Goal: Task Accomplishment & Management: Manage account settings

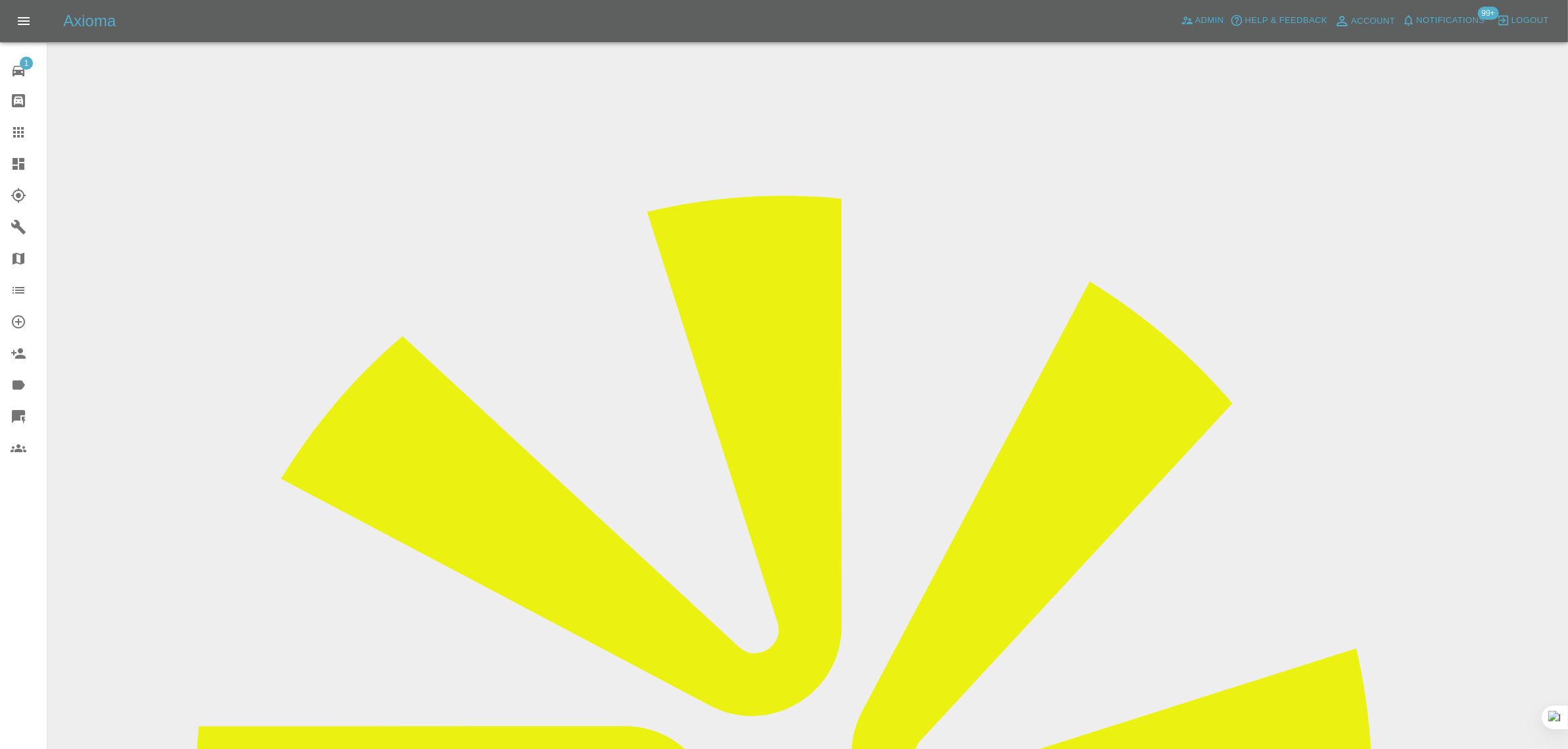
click at [17, 126] on icon at bounding box center [18, 132] width 16 height 16
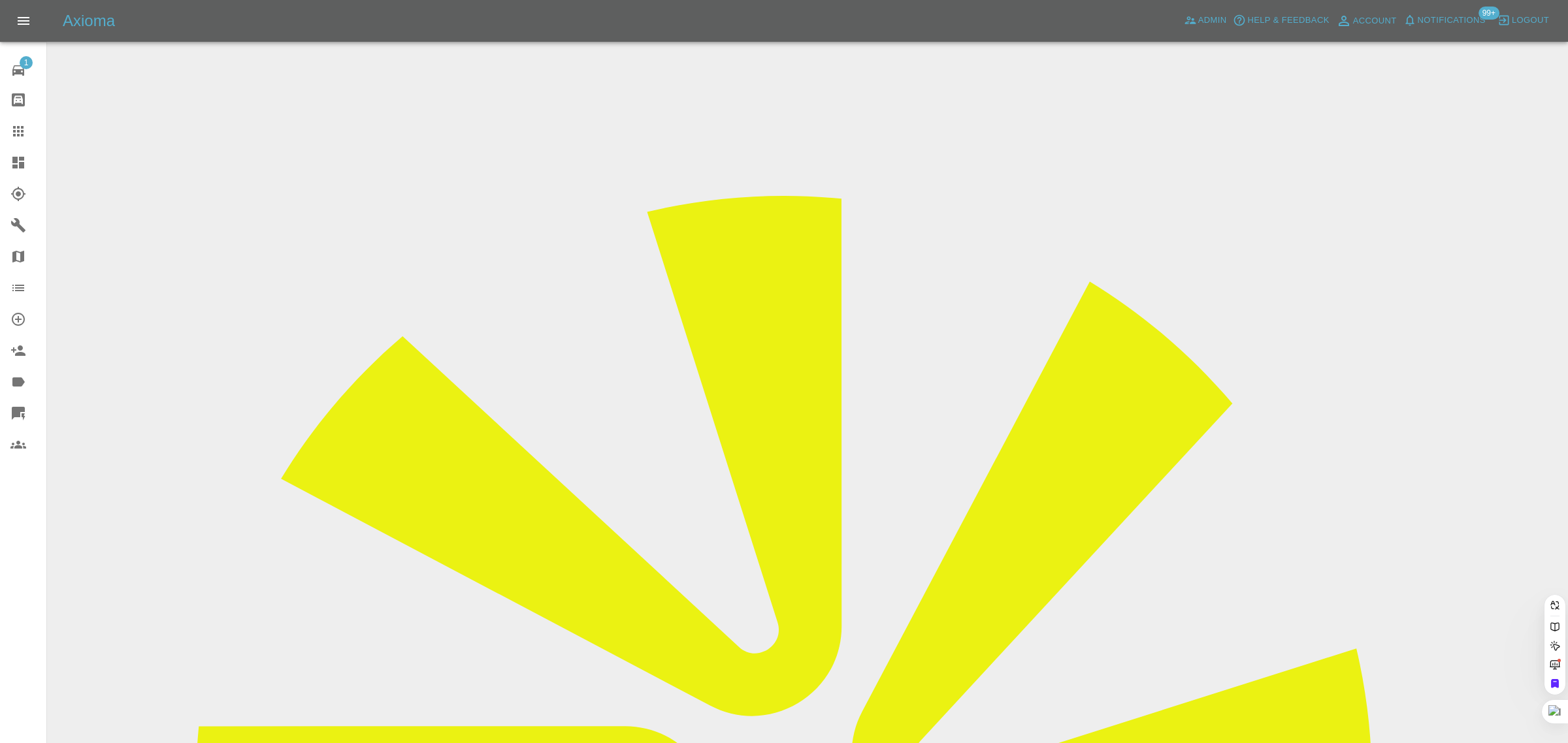
drag, startPoint x: 667, startPoint y: 426, endPoint x: 704, endPoint y: 439, distance: 39.2
paste input "[EMAIL_ADDRESS][DOMAIN_NAME]"
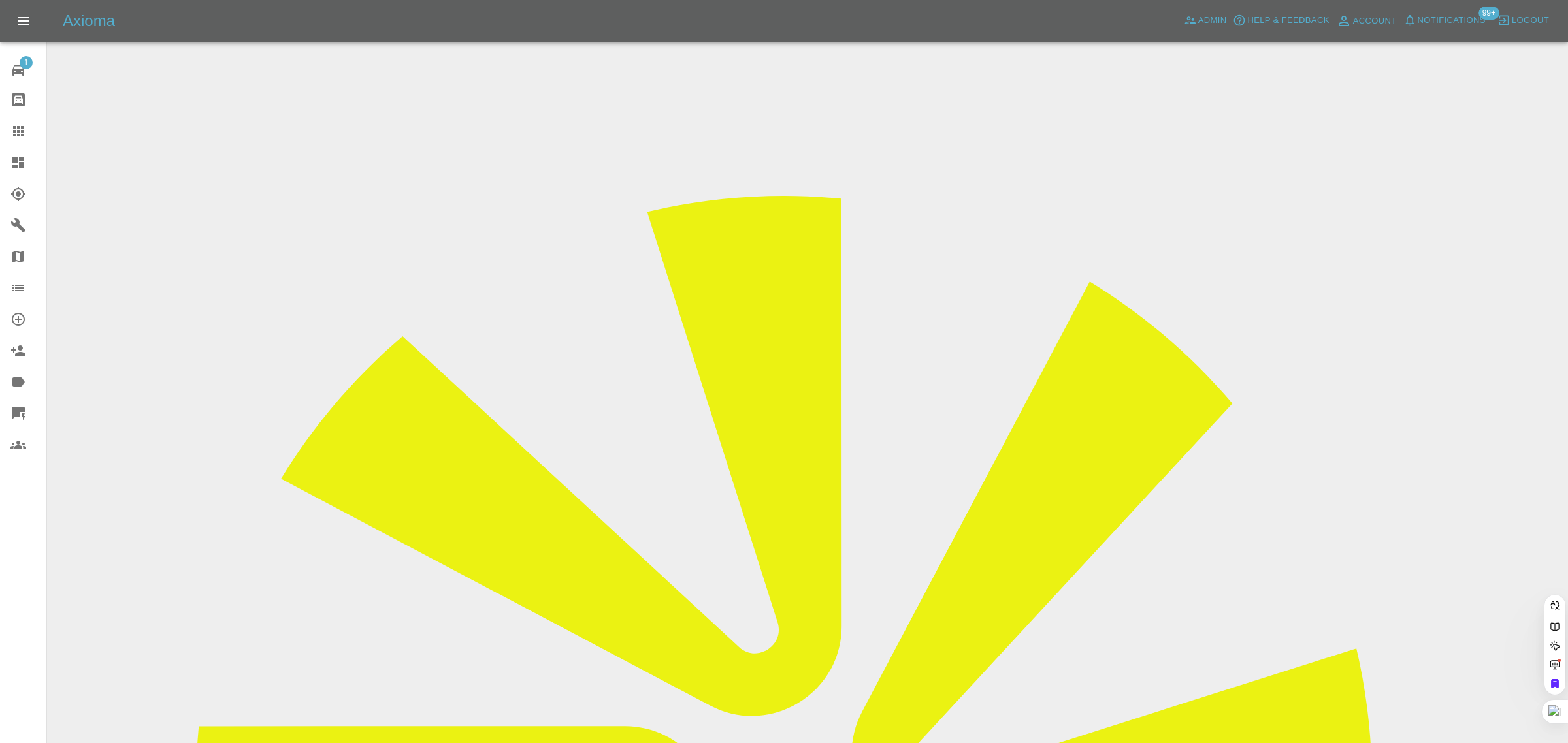
scroll to position [0, 8]
type input "[EMAIL_ADDRESS][DOMAIN_NAME]"
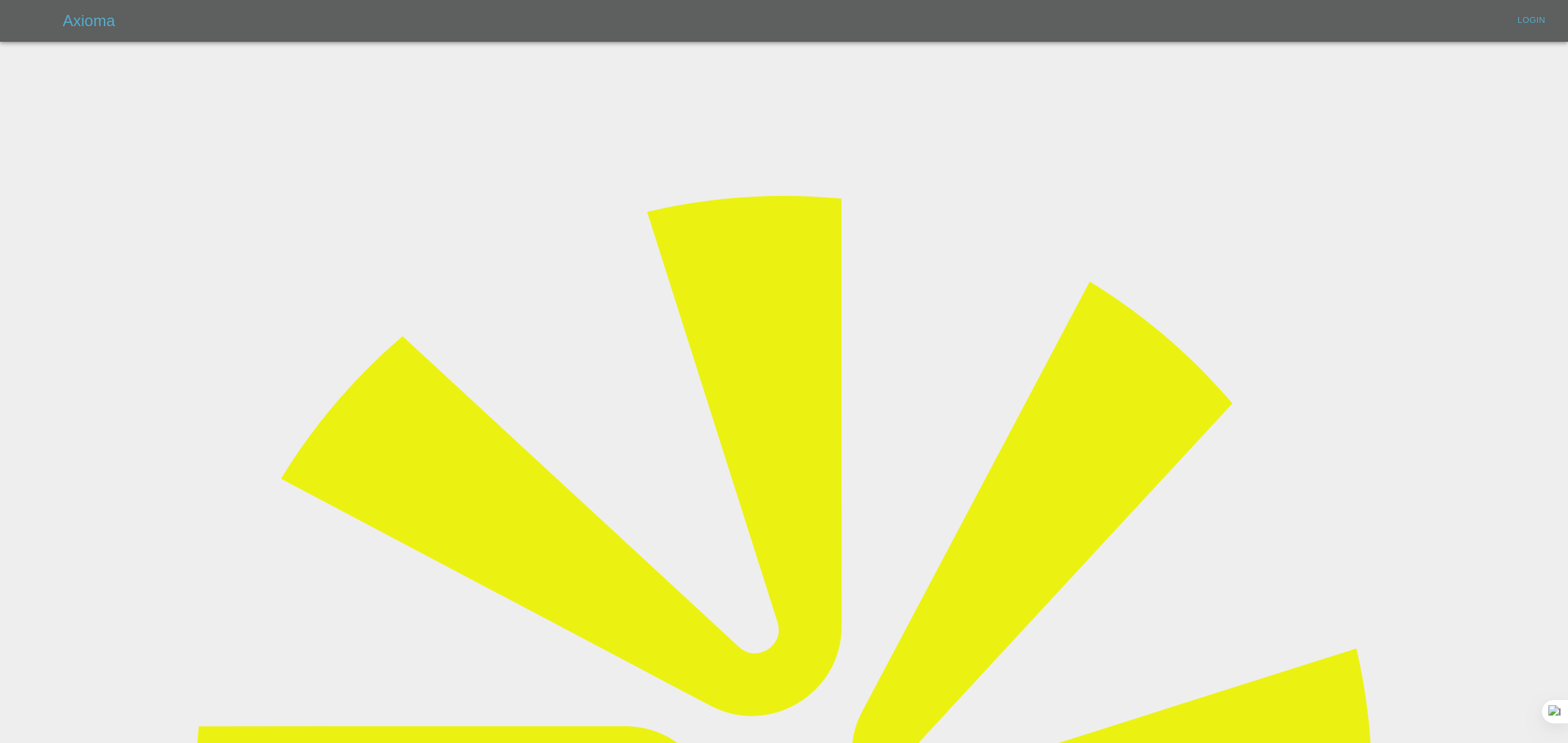
type input "[EMAIL_ADDRESS][DOMAIN_NAME]"
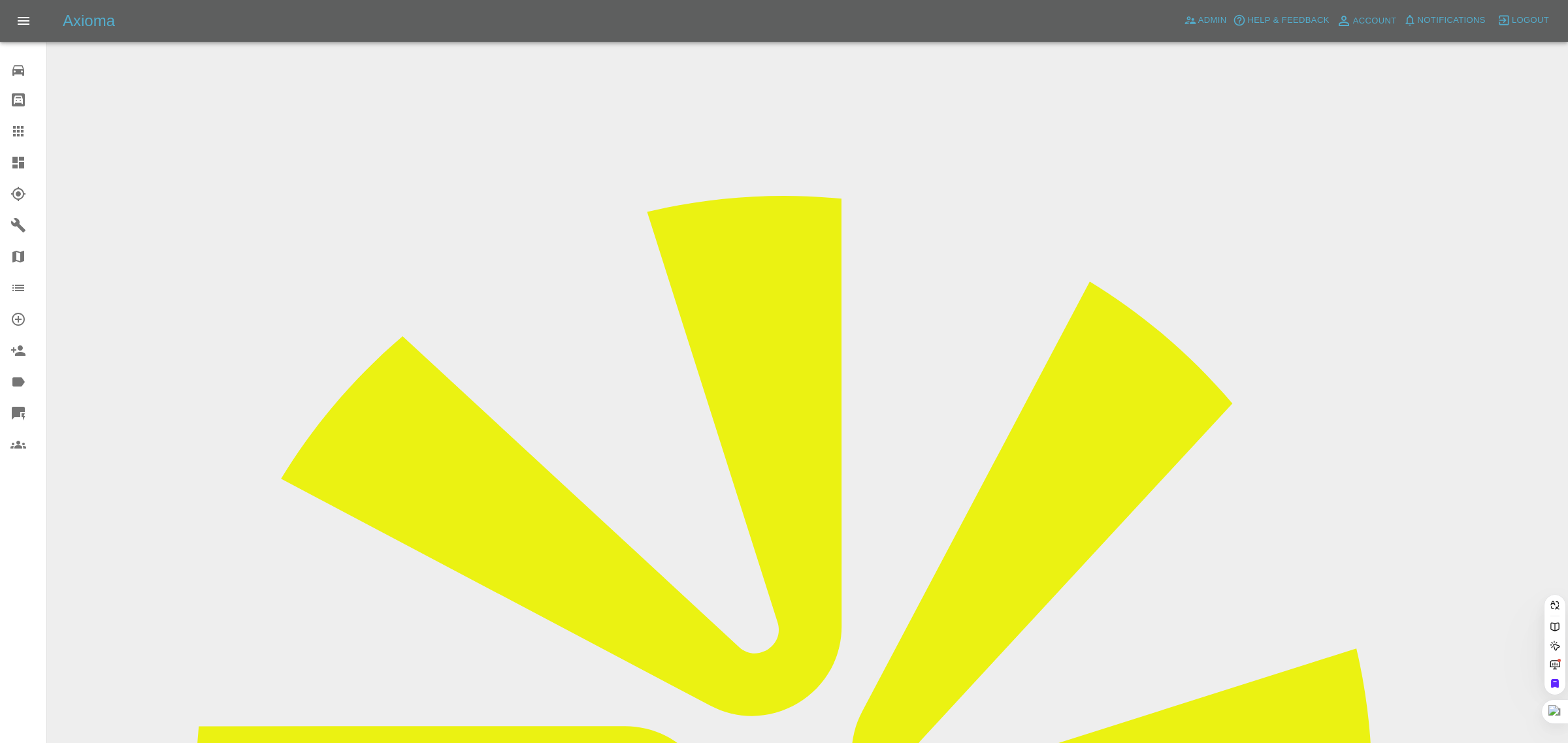
paste input "[EMAIL_ADDRESS][DOMAIN_NAME]"
type input "[EMAIL_ADDRESS][DOMAIN_NAME]"
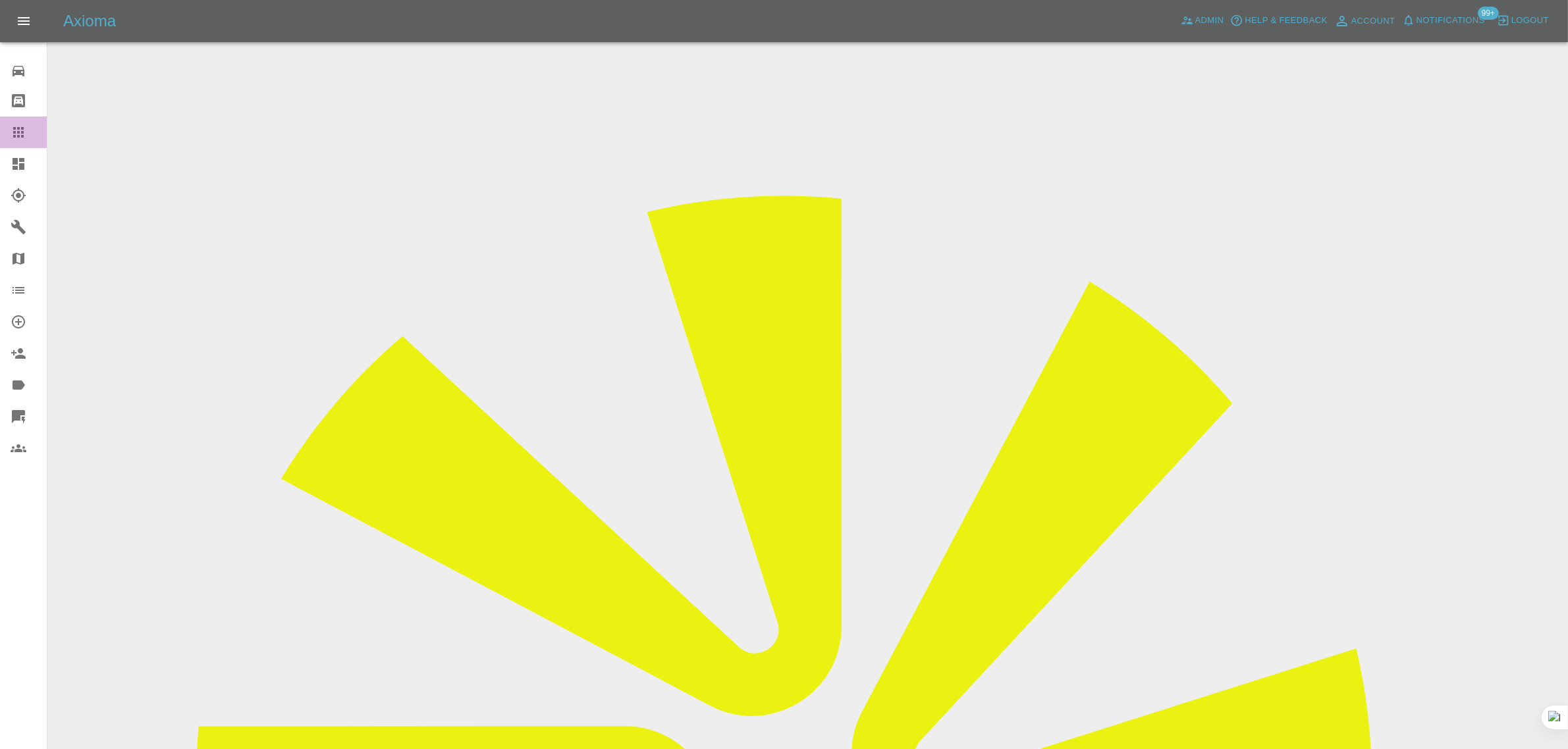
click at [21, 132] on icon at bounding box center [18, 132] width 10 height 10
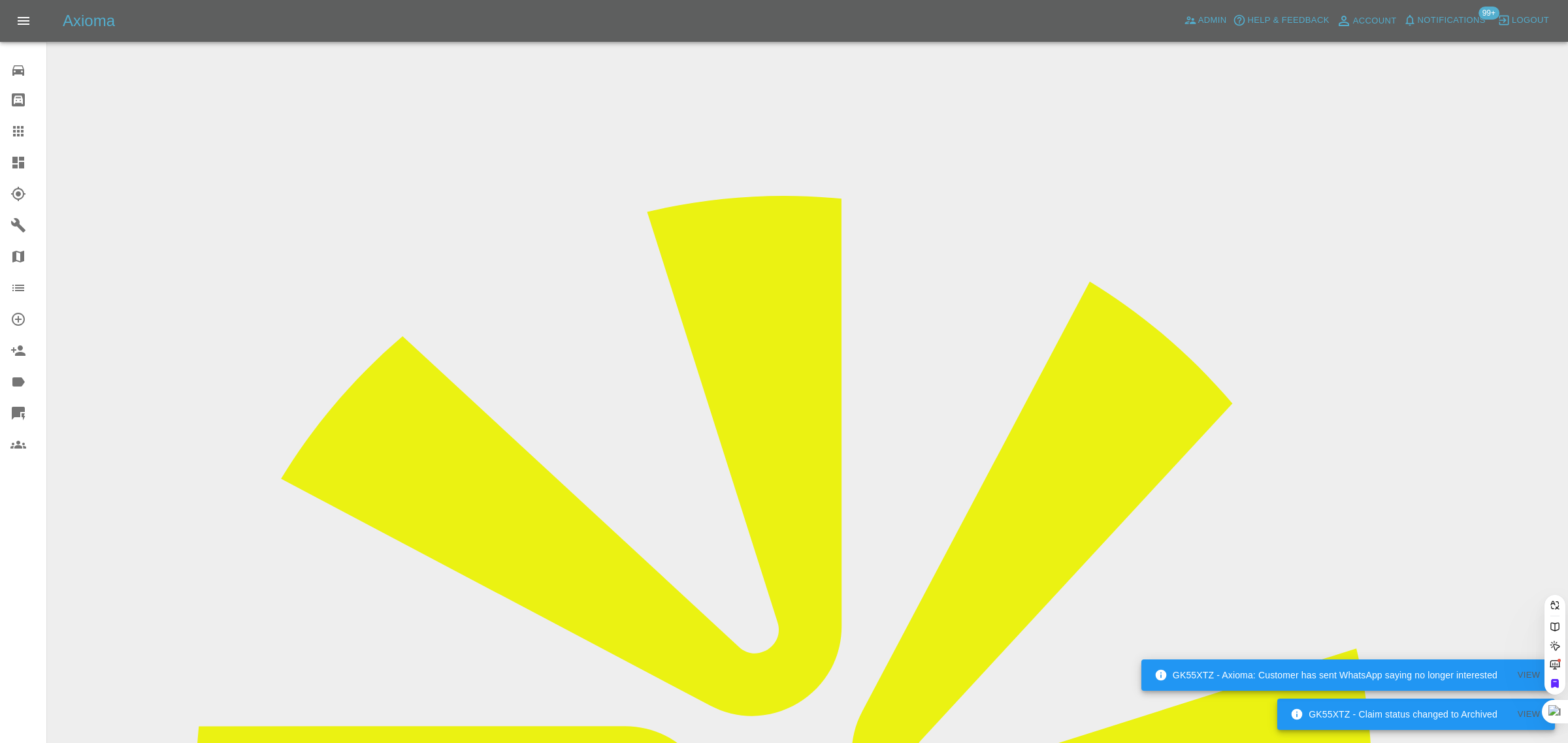
paste input "[EMAIL_ADDRESS][DOMAIN_NAME]"
type input "[EMAIL_ADDRESS][DOMAIN_NAME]"
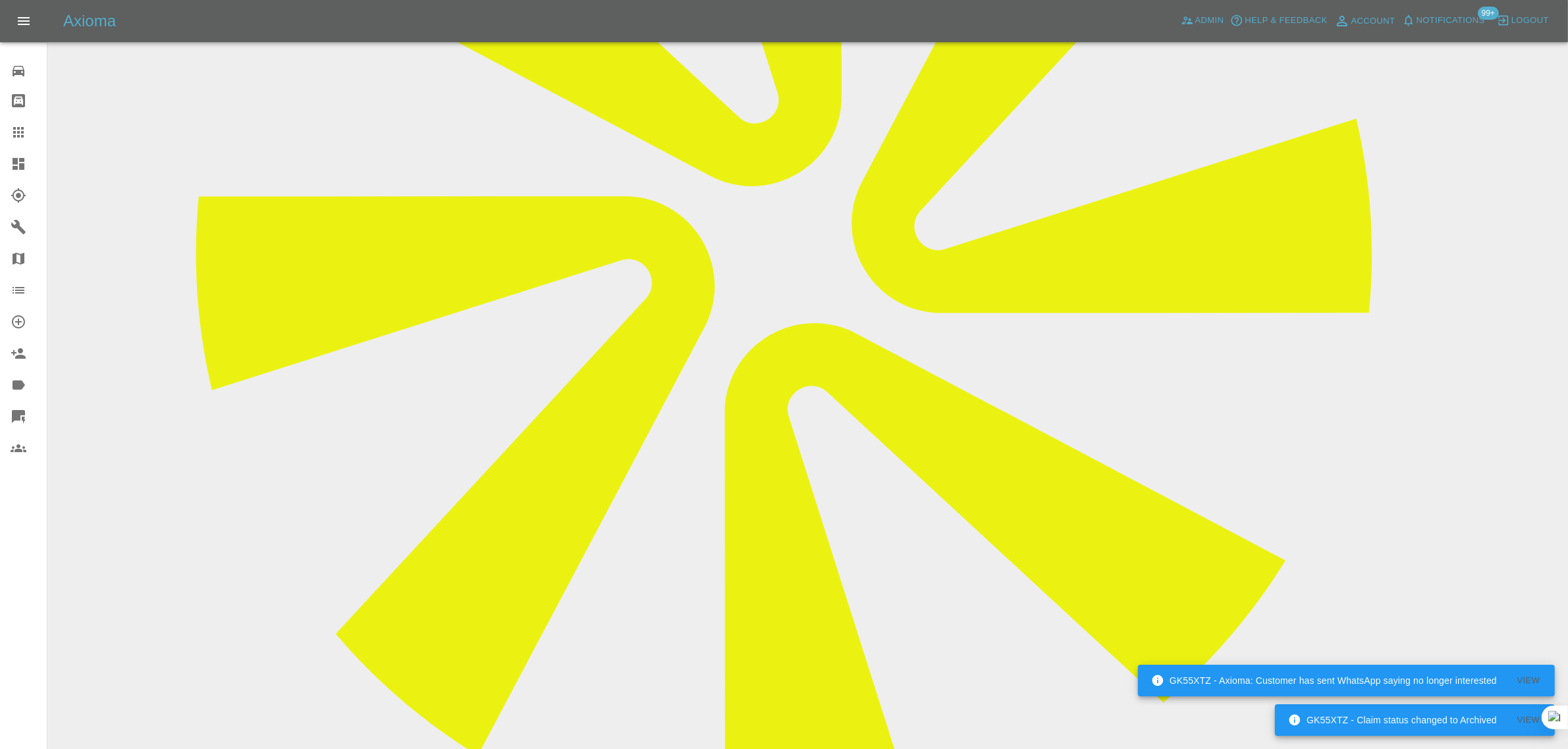
scroll to position [576, 0]
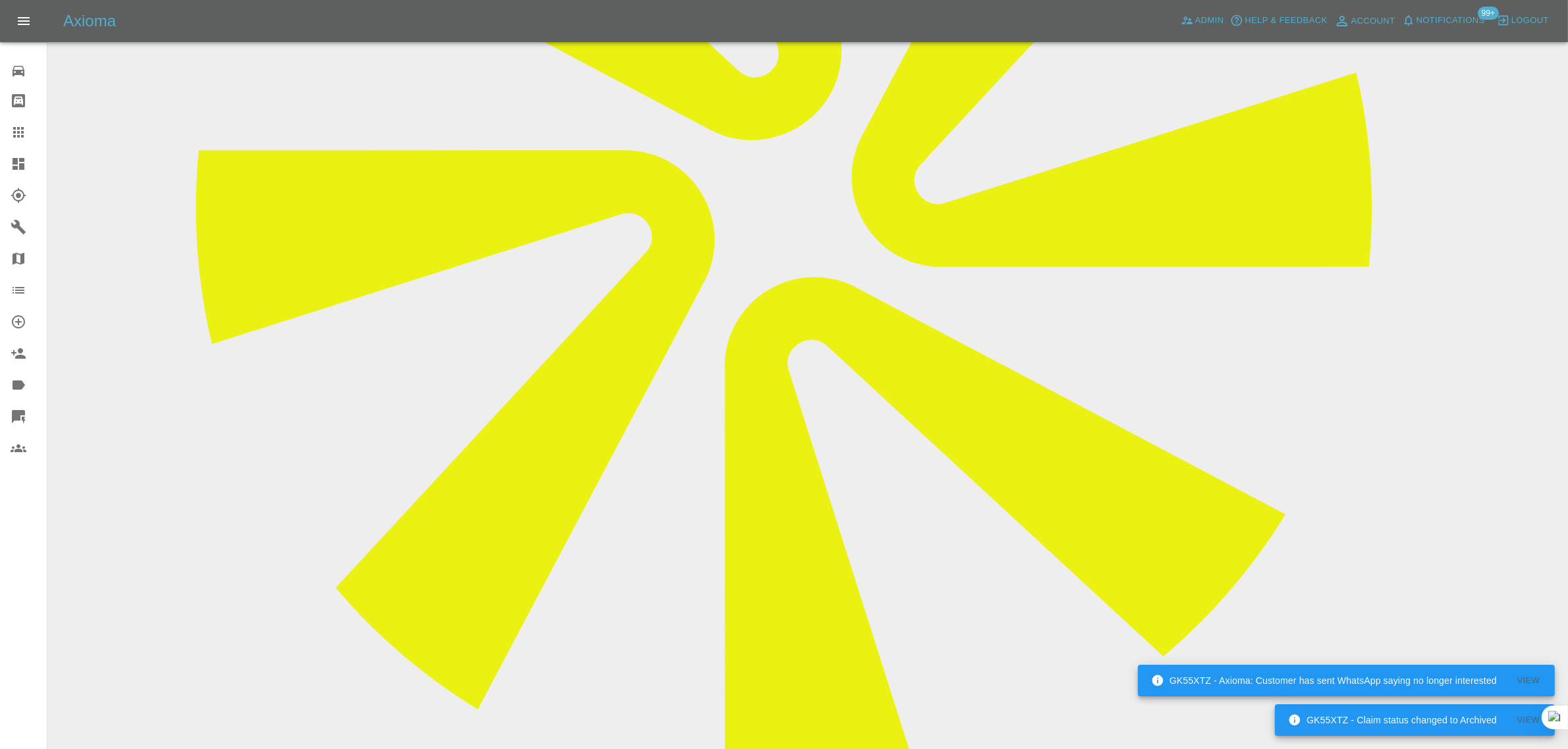
paste textarea "Hello, yes it’s 07533456670. Thanks for your help."
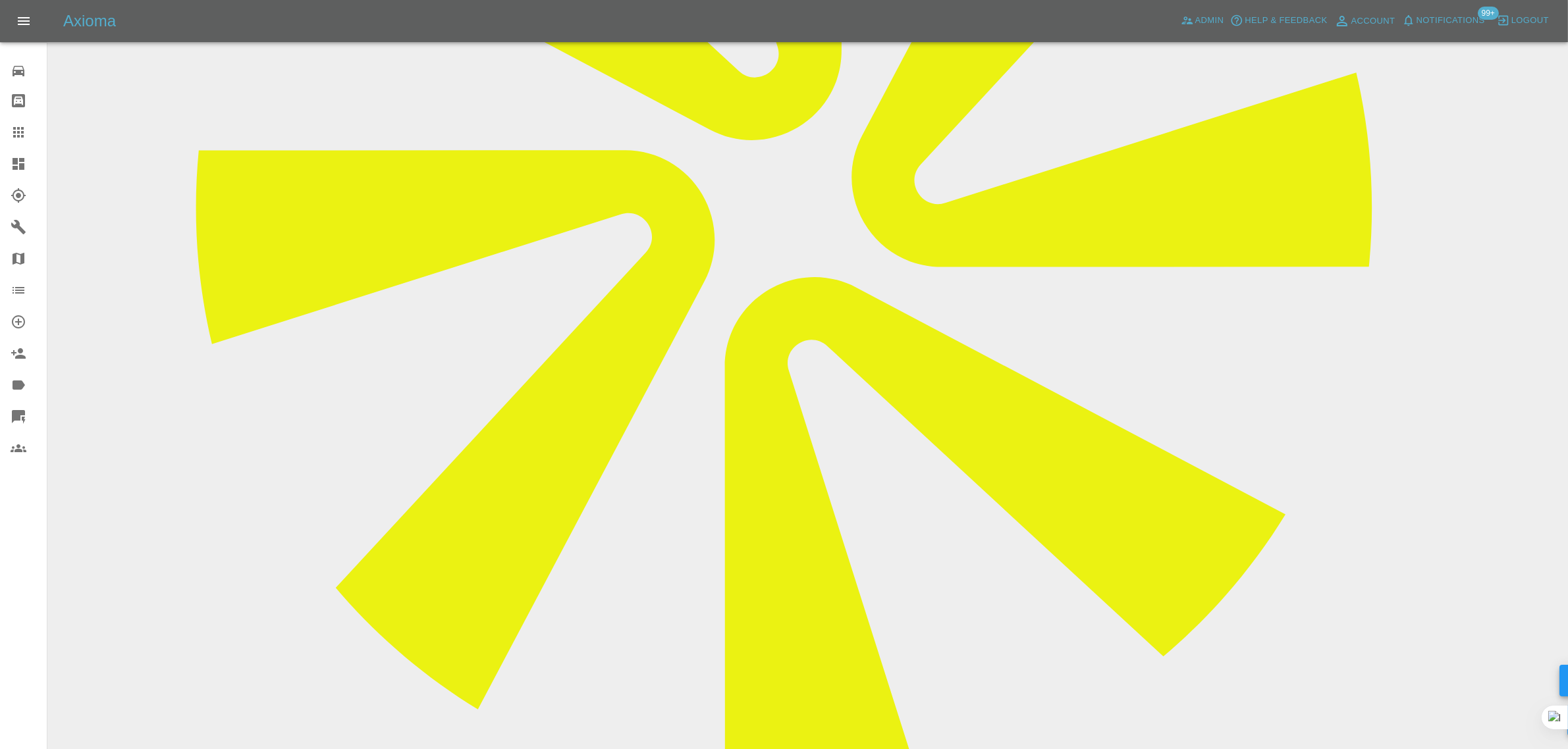
type textarea "Hello, yes it’s 07533456670. Thanks for your help."
copy p "07533456670"
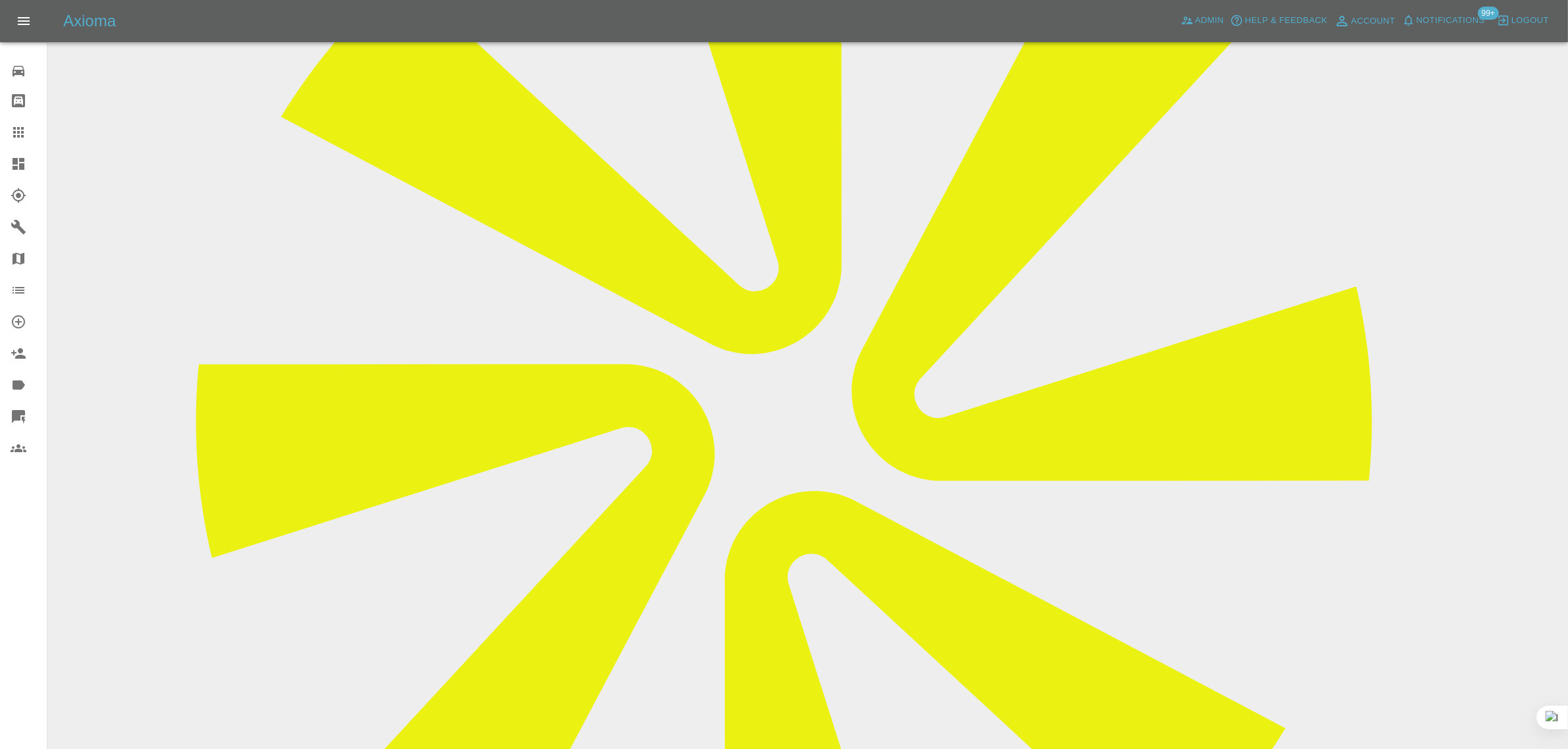
scroll to position [0, 0]
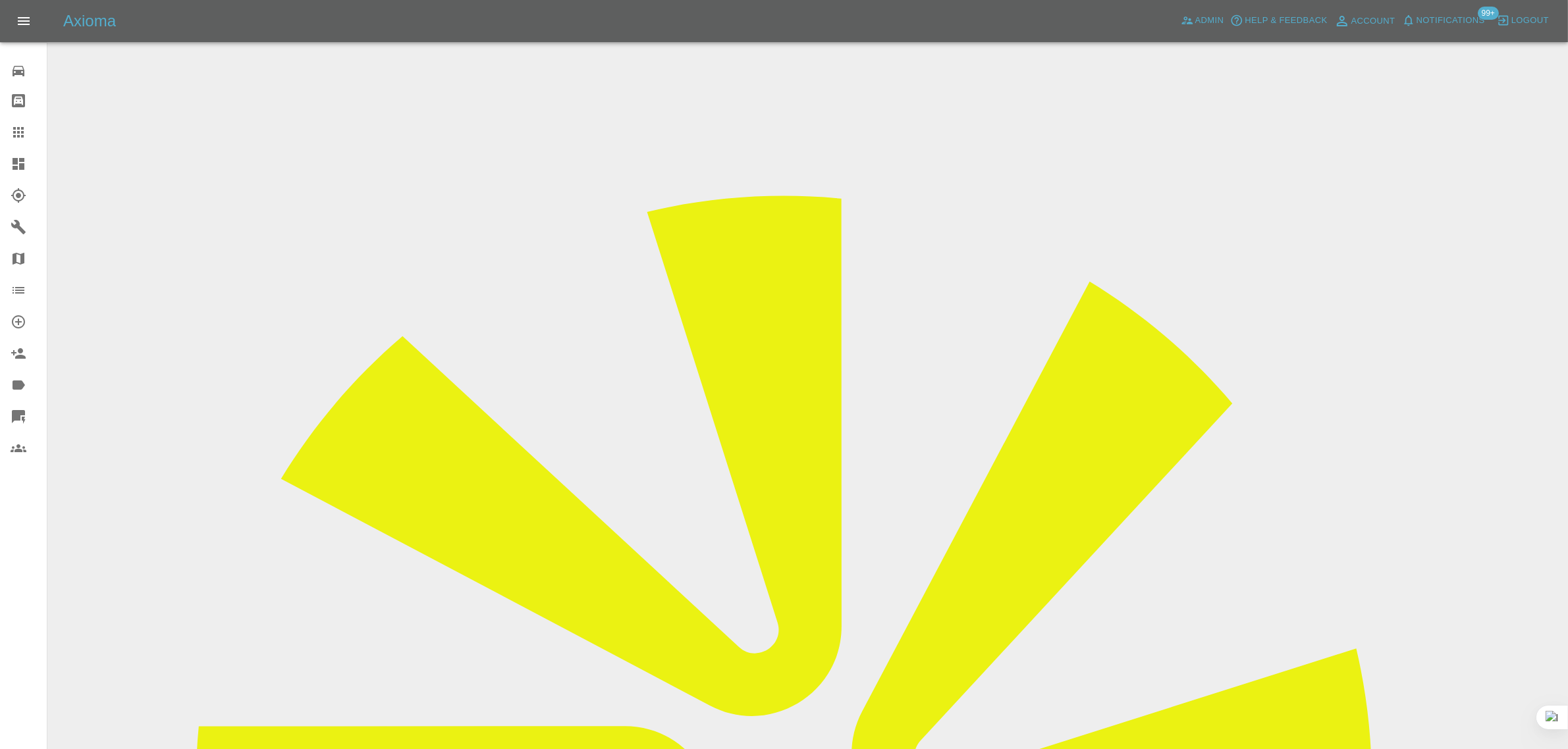
paste input "4"
type input "07533456670"
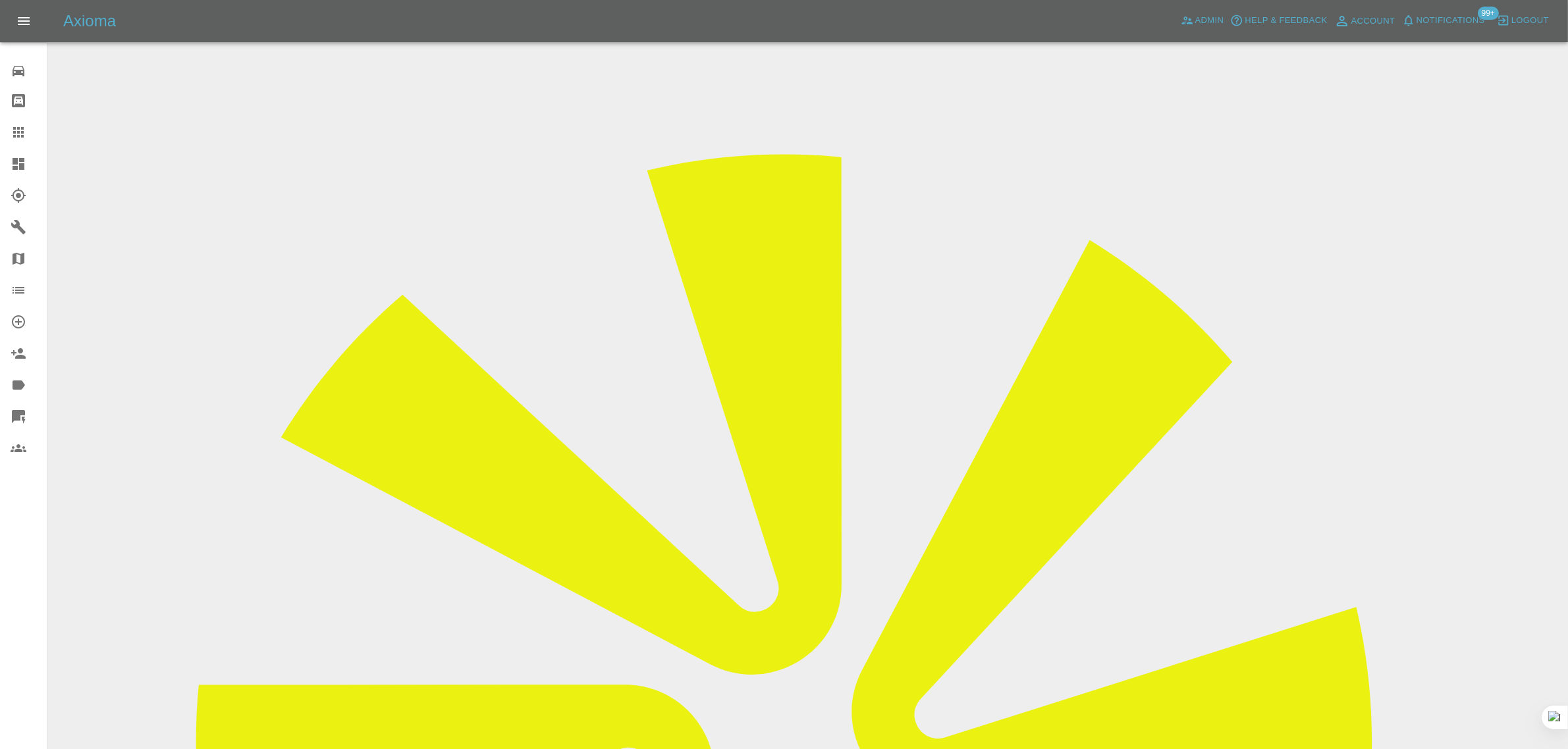
scroll to position [64, 0]
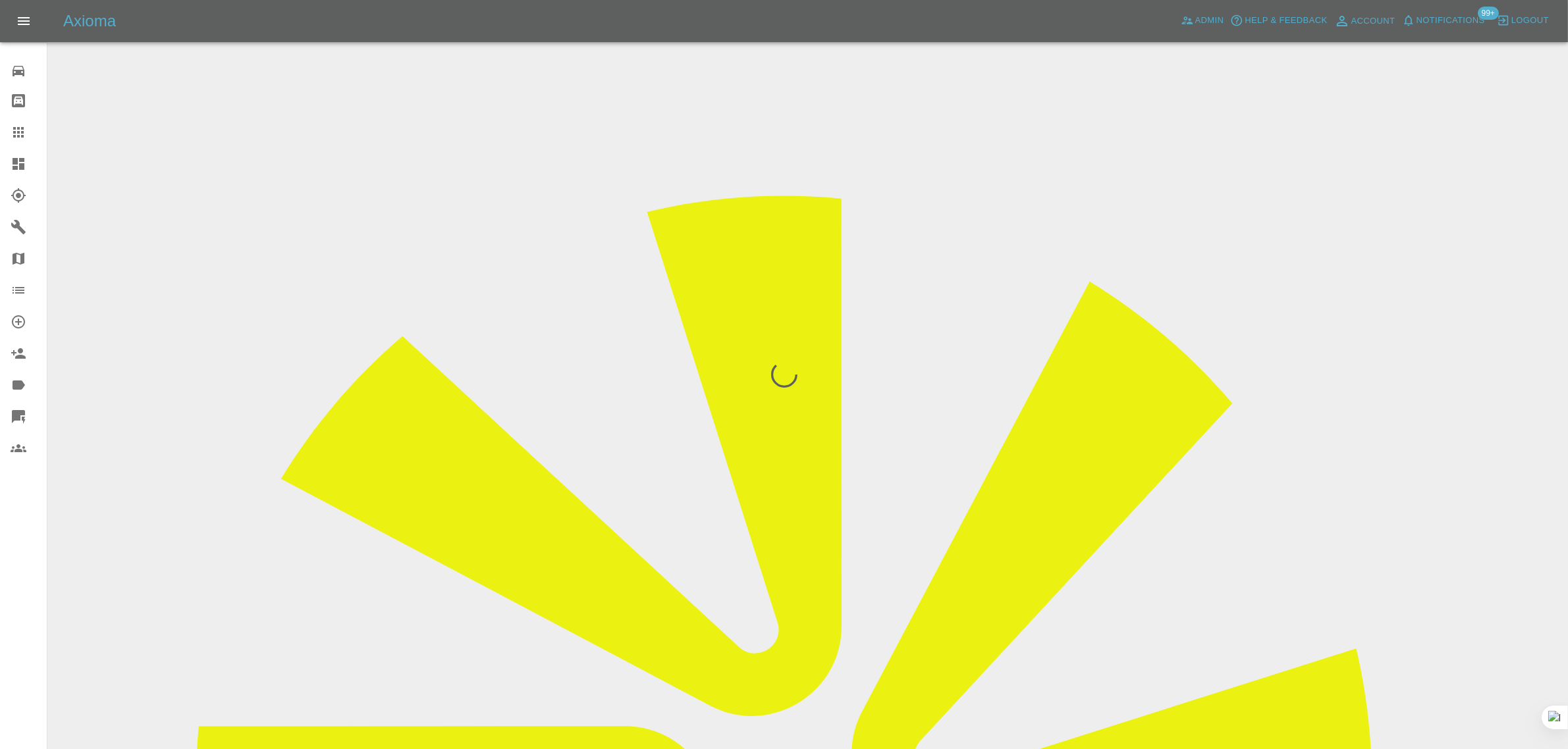
click at [23, 633] on div "0 Repair home Bodyshop home Claims Dashboard Explorer Garages Map Organization …" at bounding box center [24, 374] width 48 height 749
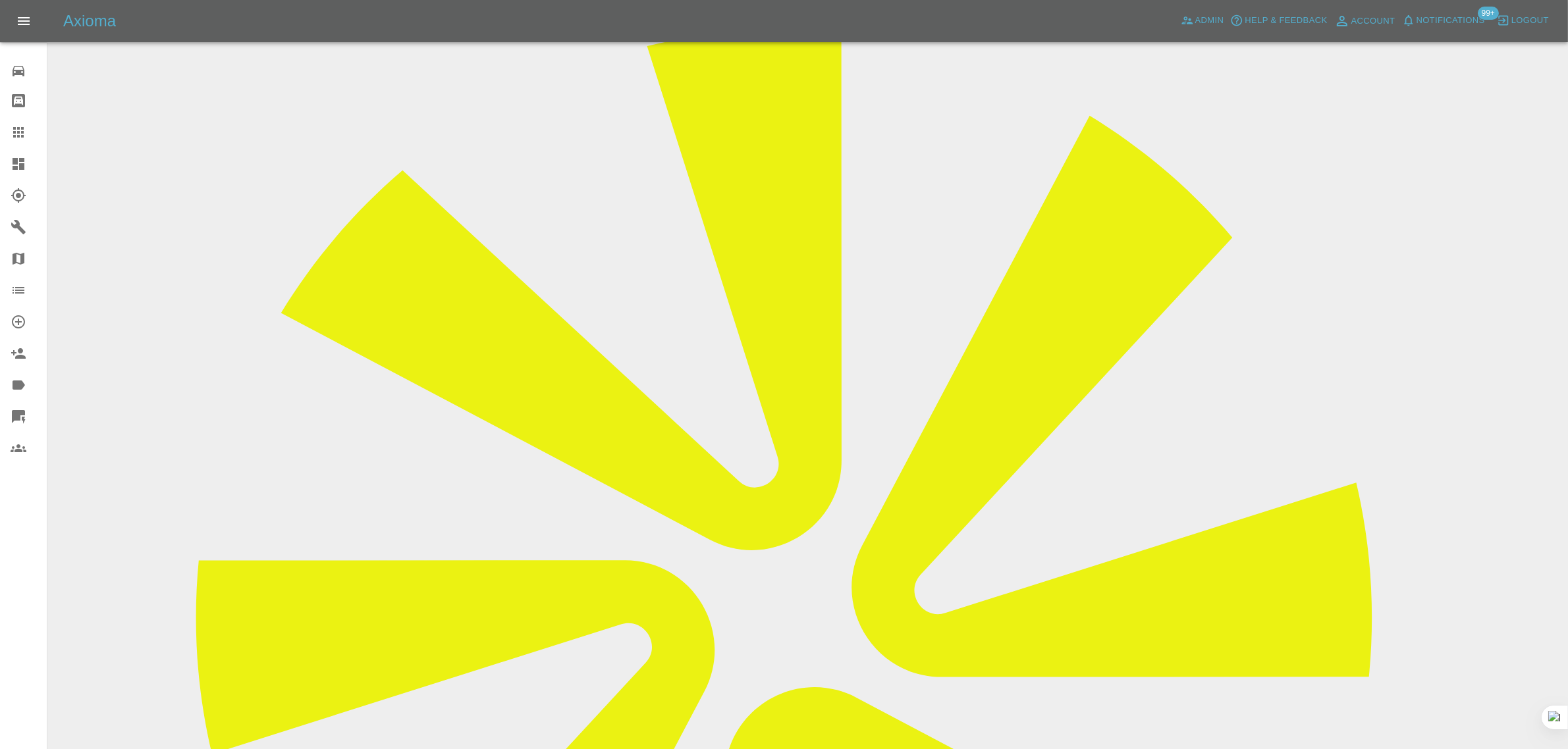
scroll to position [247, 0]
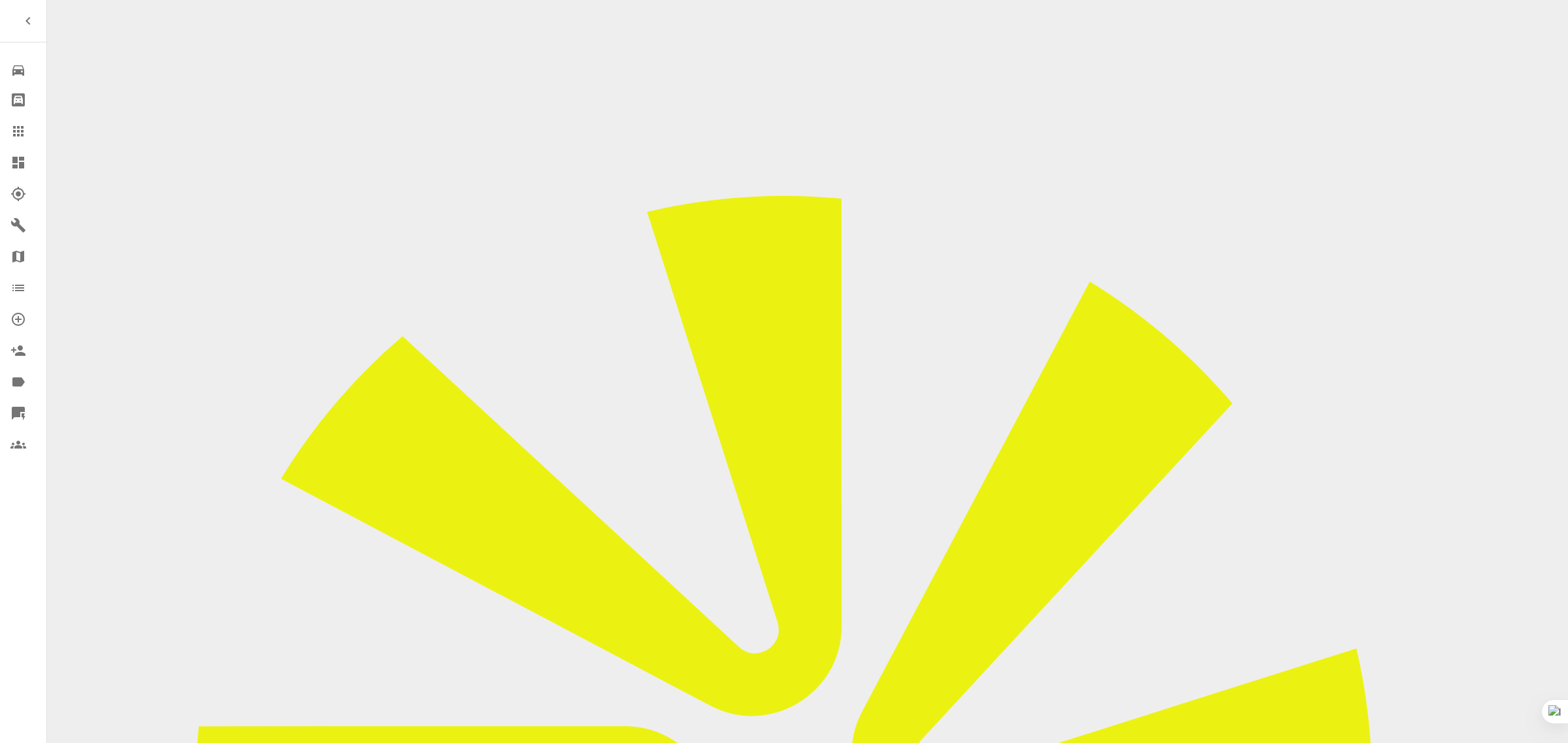
click at [14, 134] on icon at bounding box center [18, 131] width 16 height 16
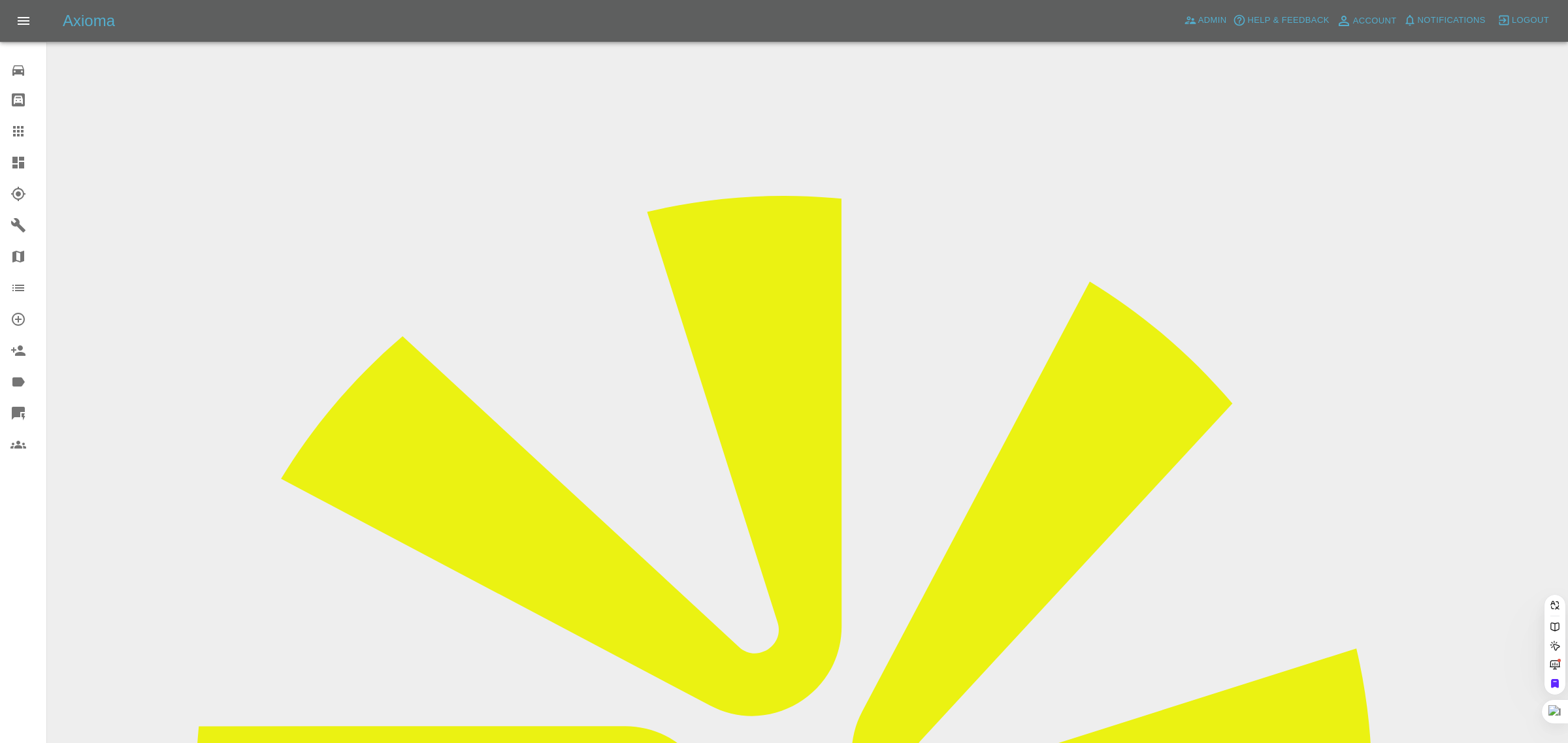
paste input "[EMAIL_ADDRESS][DOMAIN_NAME]"
type input "[EMAIL_ADDRESS][DOMAIN_NAME]"
drag, startPoint x: 759, startPoint y: 451, endPoint x: 753, endPoint y: 455, distance: 7.2
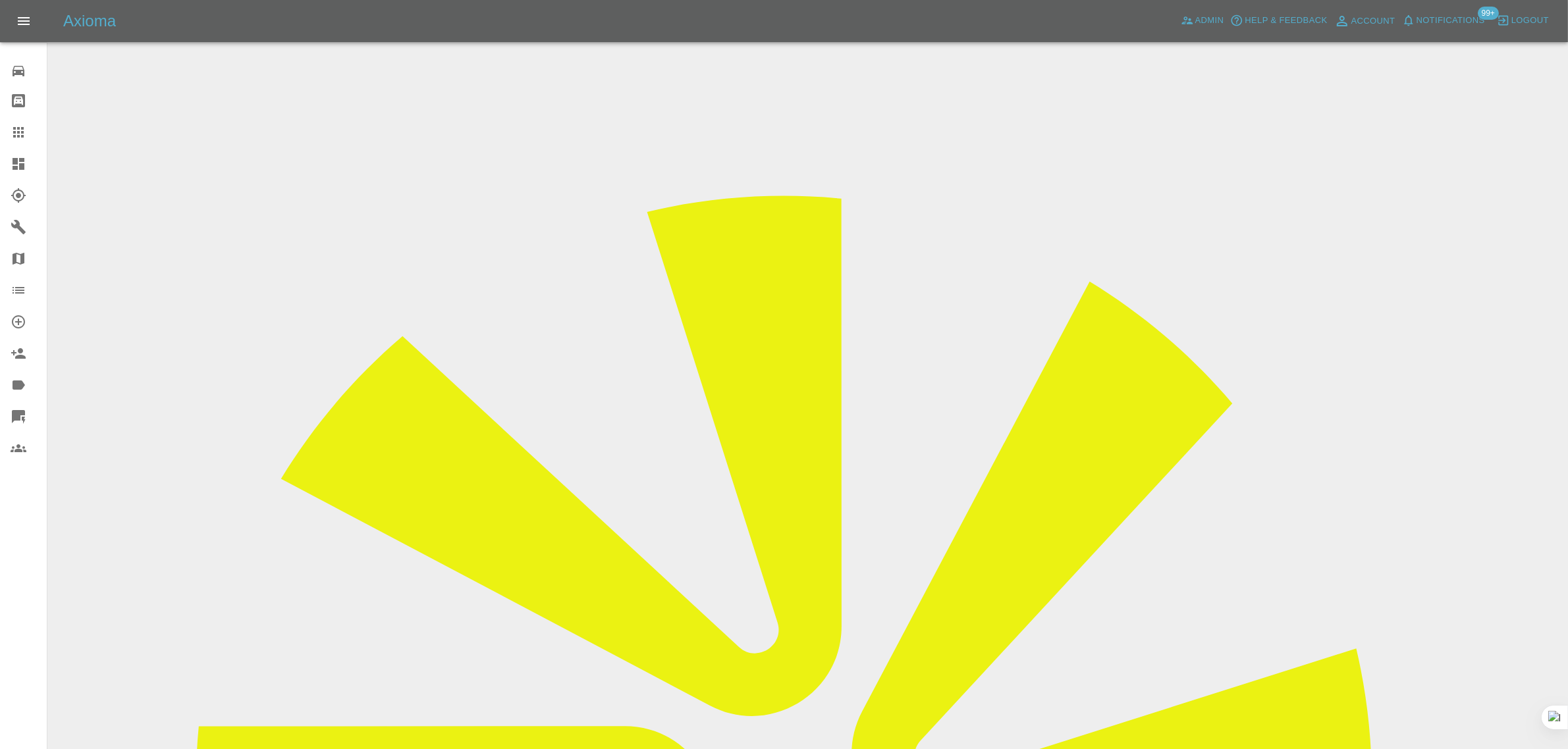
click at [25, 139] on icon at bounding box center [18, 132] width 16 height 16
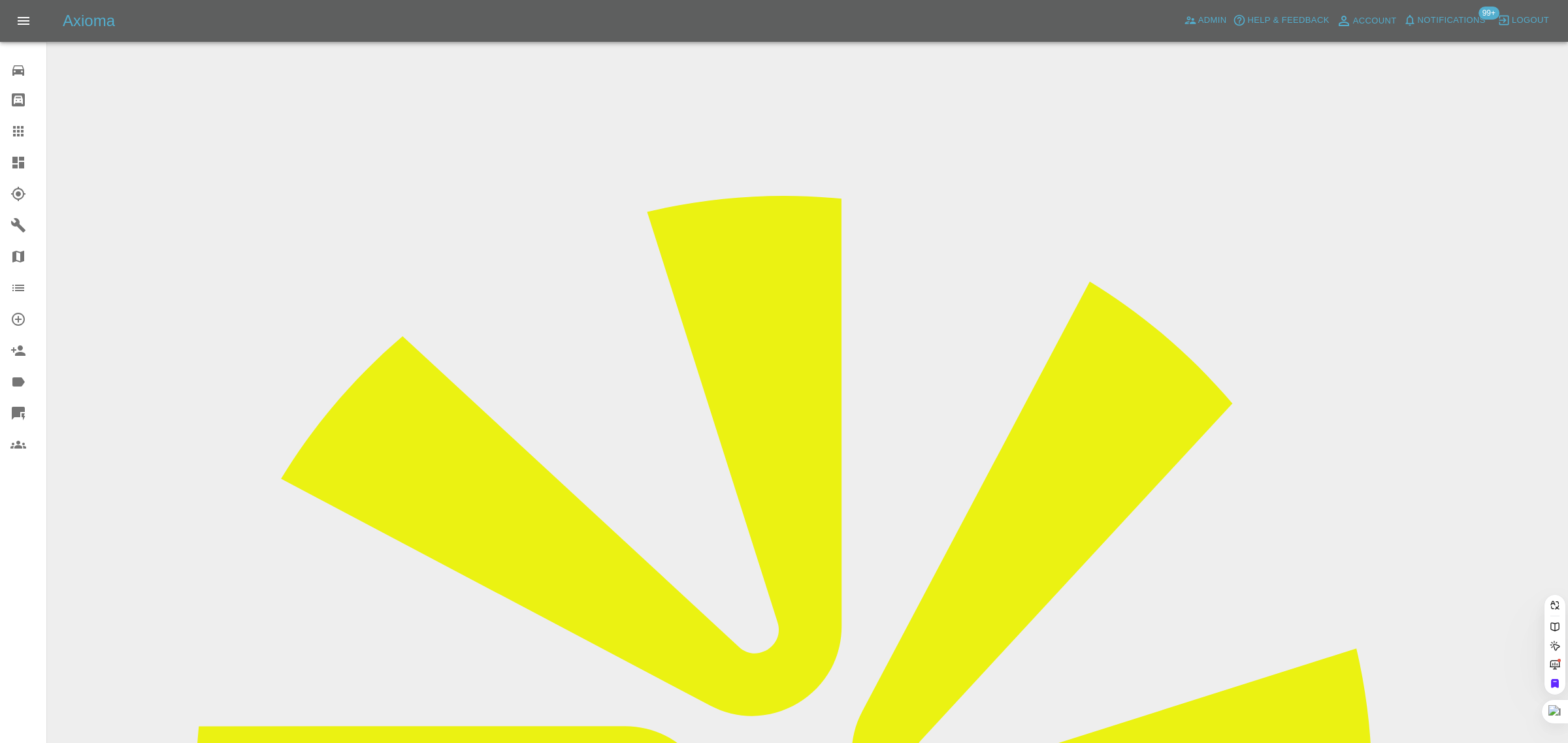
paste input "[EMAIL_ADDRESS][DOMAIN_NAME]"
type input "davemarshall31@hotmail.co.u"
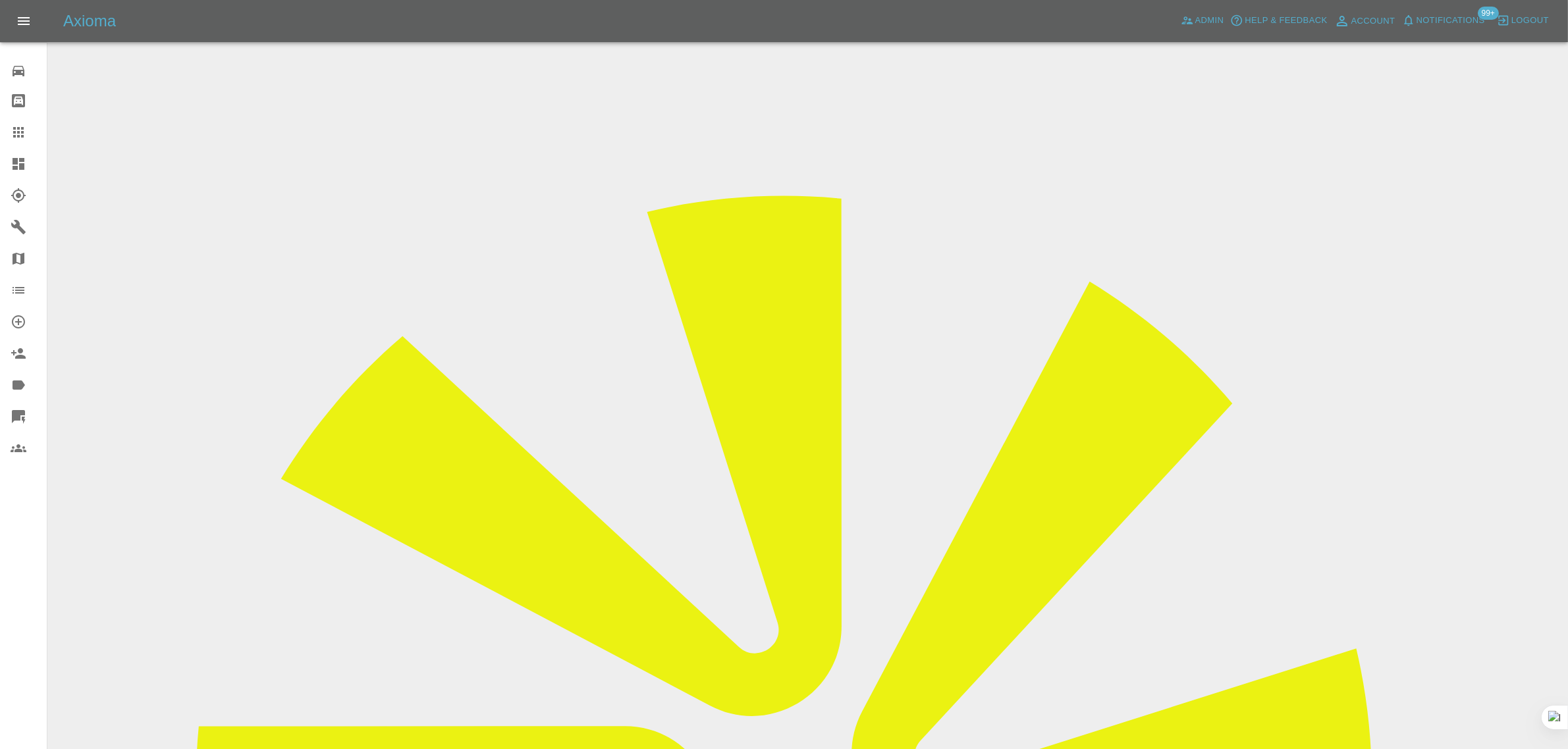
click at [27, 129] on div at bounding box center [28, 132] width 37 height 16
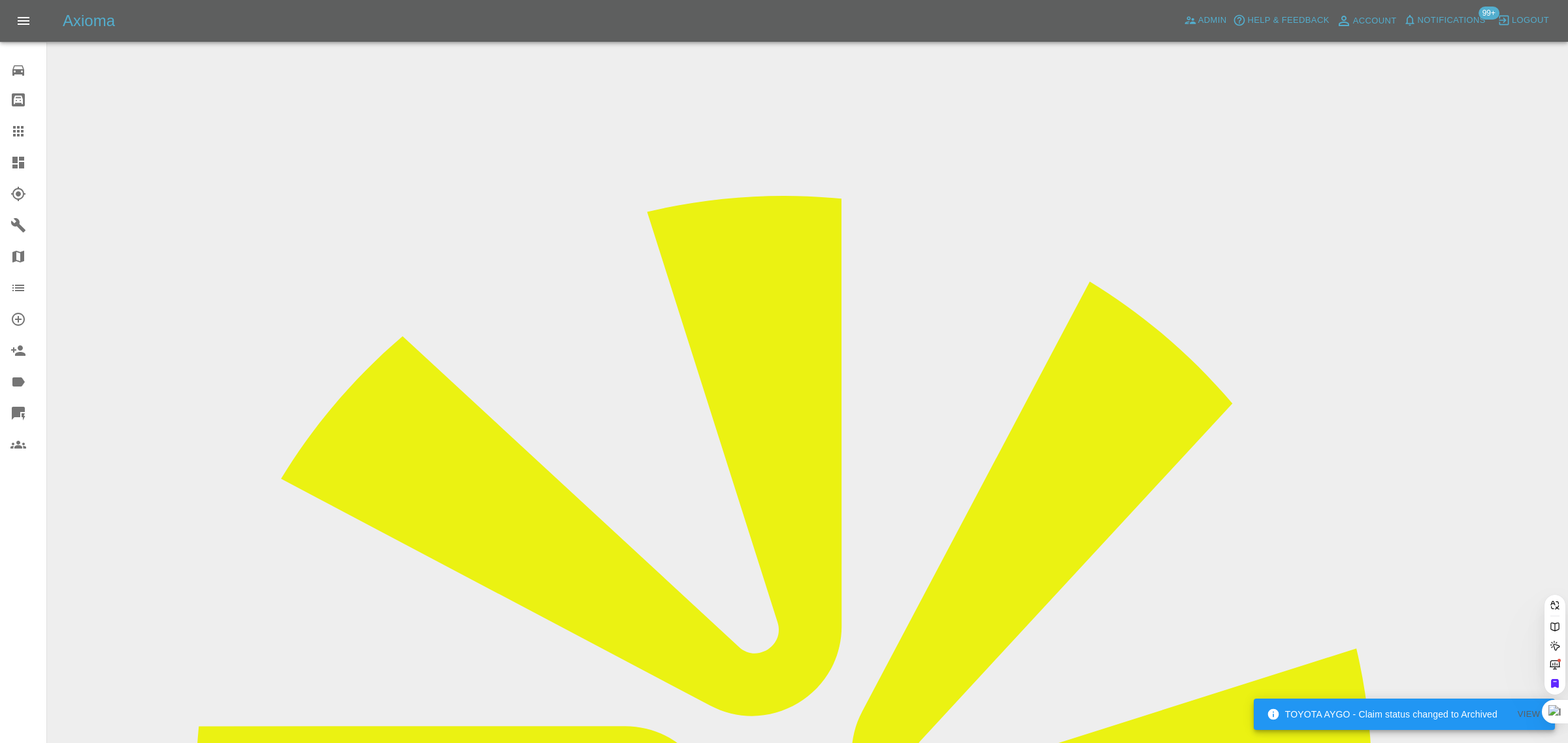
paste input "[EMAIL_ADDRESS][DOMAIN_NAME]"
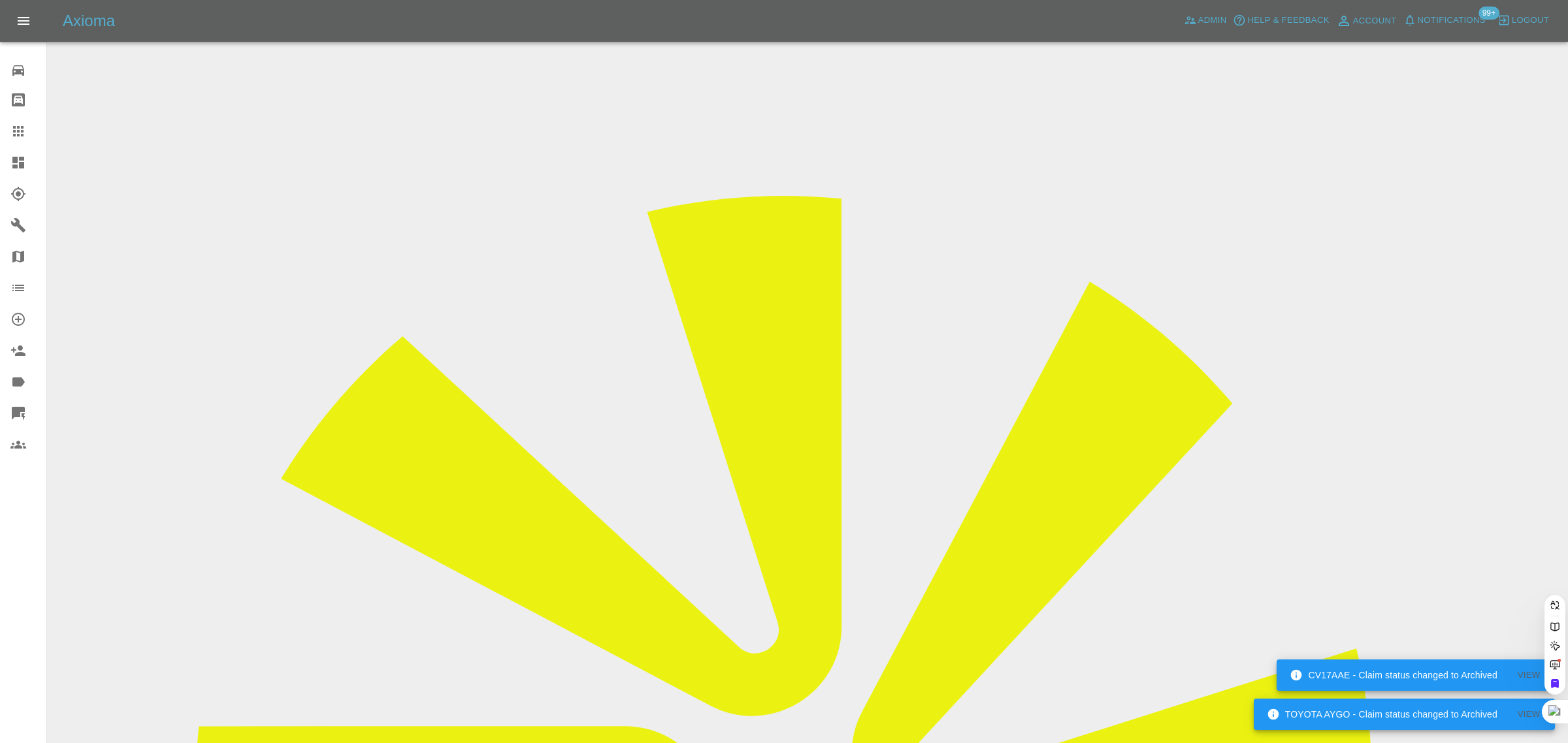
type input "[EMAIL_ADDRESS][DOMAIN_NAME]"
